Goal: Task Accomplishment & Management: Use online tool/utility

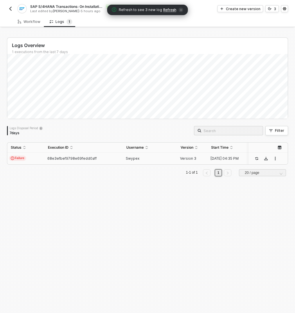
click at [117, 158] on div "68e3efbef9798e69fedd0aff" at bounding box center [81, 158] width 74 height 5
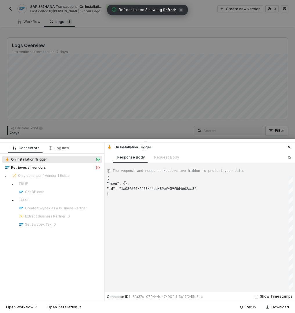
scroll to position [16, 0]
click at [289, 145] on button "button" at bounding box center [289, 147] width 7 height 7
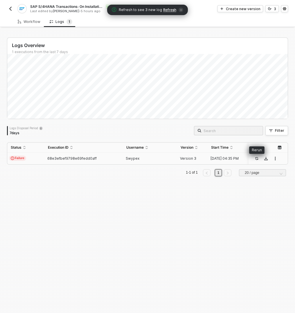
click at [257, 160] on icon "icon-success-page" at bounding box center [256, 158] width 3 height 3
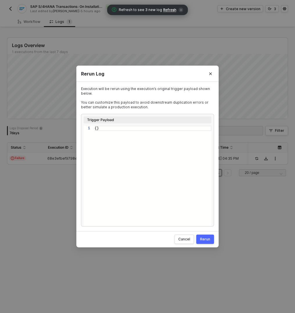
click at [207, 238] on div "Rerun" at bounding box center [205, 239] width 10 height 5
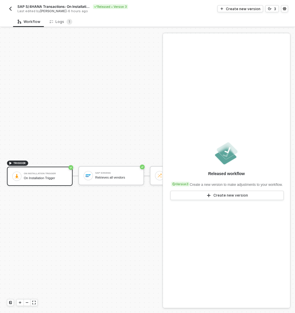
scroll to position [11, 0]
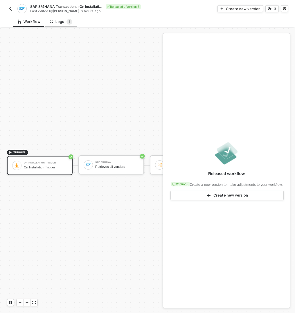
click at [62, 19] on div "Logs 1" at bounding box center [61, 22] width 23 height 6
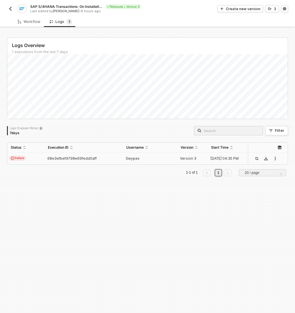
click at [161, 158] on div "Swypex" at bounding box center [148, 158] width 50 height 5
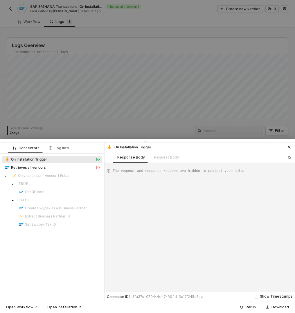
scroll to position [16, 0]
click at [99, 168] on icon "icon-exclamation" at bounding box center [97, 167] width 3 height 3
type textarea "{ "message": "connect ECONNREFUSED 34.196.139.243:44301" }"
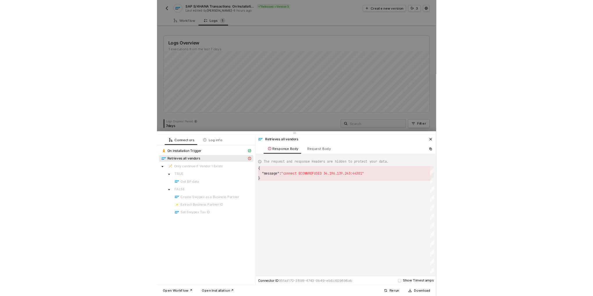
scroll to position [10, 0]
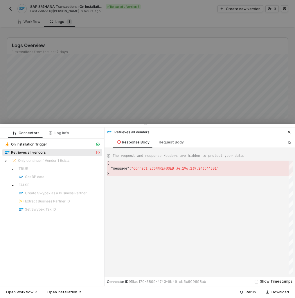
click at [96, 64] on div at bounding box center [147, 149] width 295 height 298
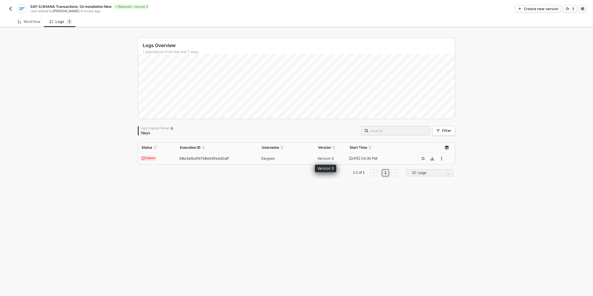
click at [295, 160] on span "Version 3" at bounding box center [325, 158] width 16 height 4
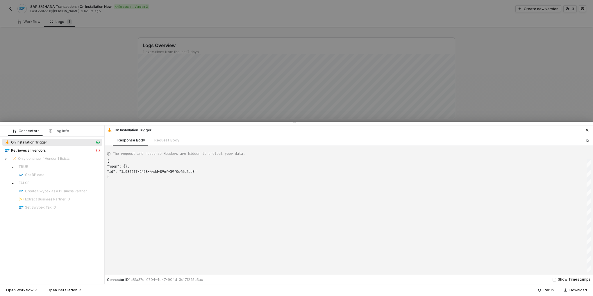
scroll to position [16, 0]
click at [93, 115] on div at bounding box center [296, 148] width 593 height 296
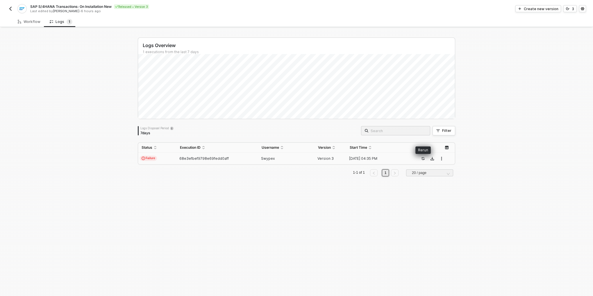
click at [295, 159] on icon "icon-success-page" at bounding box center [422, 158] width 3 height 3
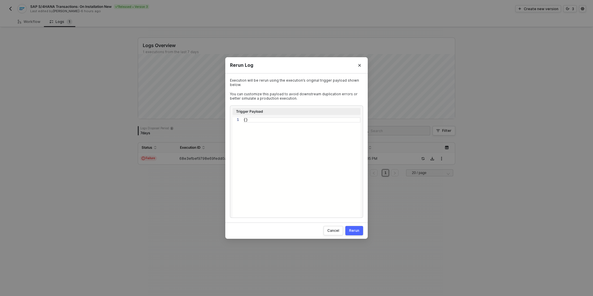
click at [295, 231] on div "Rerun" at bounding box center [354, 230] width 10 height 5
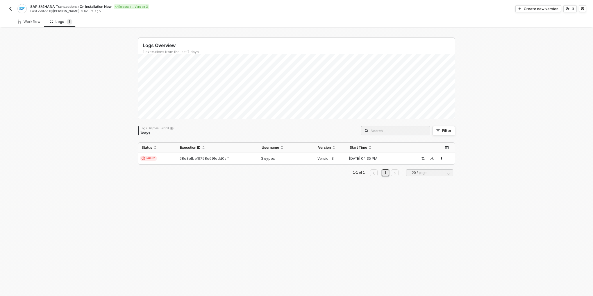
click at [295, 201] on div "Logs Overview 1 executions from the last 7 days Logs Disposal Period 7 days Fil…" at bounding box center [296, 162] width 331 height 268
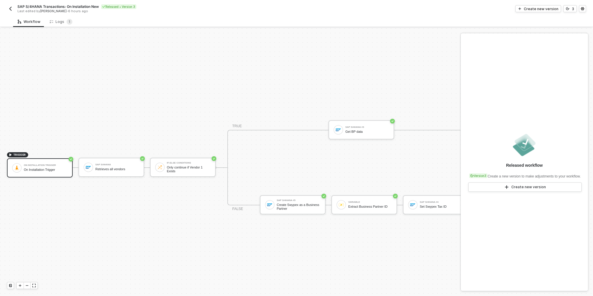
scroll to position [11, 0]
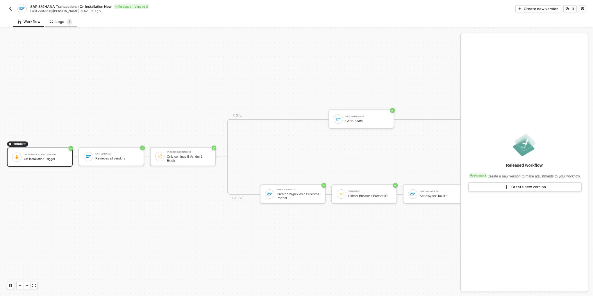
click at [71, 22] on div "Logs 1" at bounding box center [61, 21] width 32 height 11
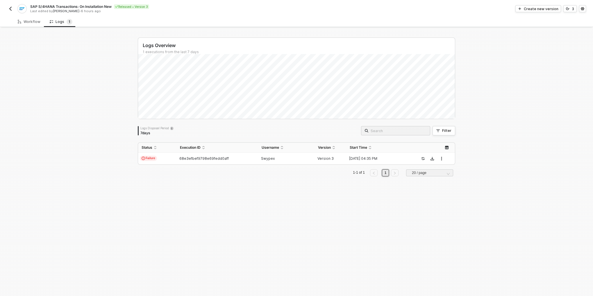
click at [10, 6] on button "button" at bounding box center [10, 8] width 7 height 7
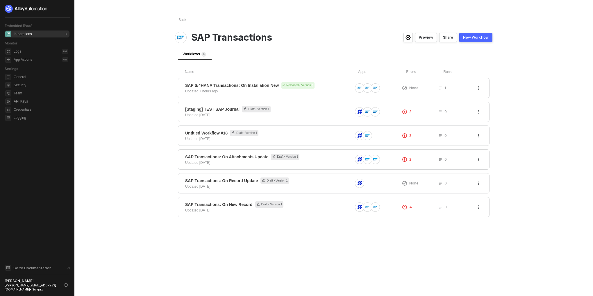
click at [46, 286] on div "[PERSON_NAME][EMAIL_ADDRESS][DOMAIN_NAME] • Swypex" at bounding box center [32, 287] width 55 height 8
click at [64, 285] on button "button" at bounding box center [66, 284] width 7 height 7
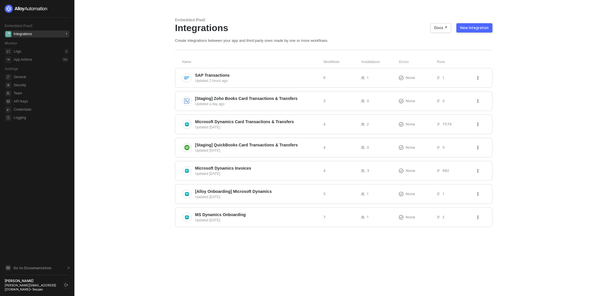
drag, startPoint x: 66, startPoint y: 284, endPoint x: 67, endPoint y: 277, distance: 7.6
click at [67, 277] on div "Go to Documentation Ahmad Mokhtar [EMAIL_ADDRESS][DOMAIN_NAME] • Swypex" at bounding box center [37, 277] width 65 height 27
click at [66, 286] on icon "logout" at bounding box center [65, 284] width 3 height 3
